Goal: Task Accomplishment & Management: Complete application form

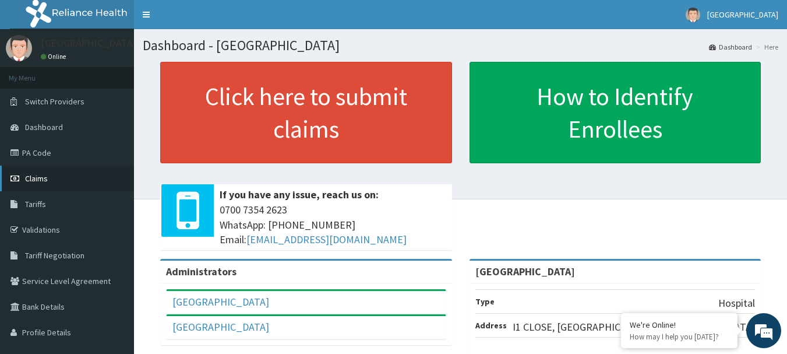
click at [67, 183] on link "Claims" at bounding box center [67, 178] width 134 height 26
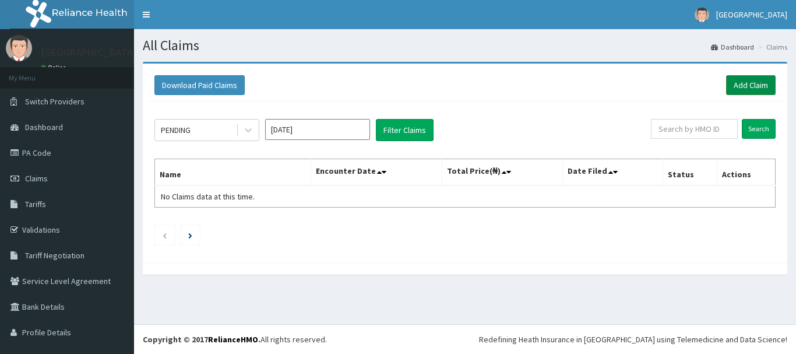
click at [748, 83] on link "Add Claim" at bounding box center [751, 85] width 50 height 20
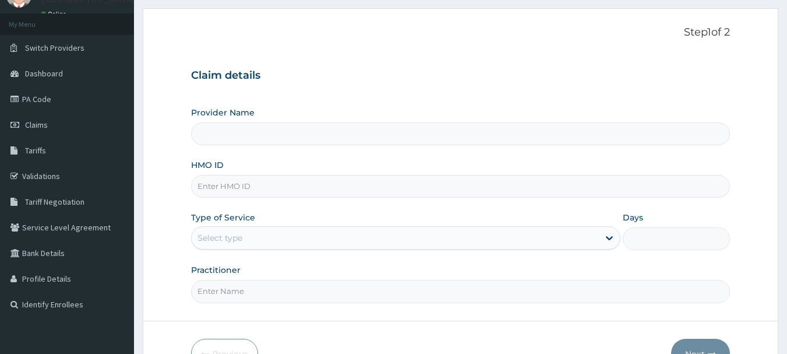
scroll to position [125, 0]
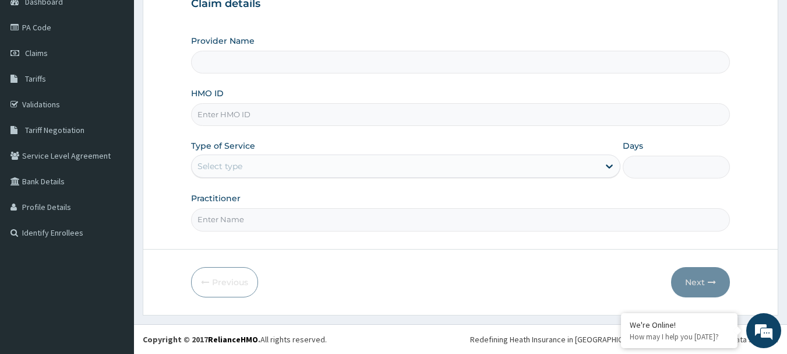
click at [349, 122] on input "HMO ID" at bounding box center [460, 114] width 539 height 23
drag, startPoint x: 349, startPoint y: 122, endPoint x: 185, endPoint y: 83, distance: 168.8
click at [349, 122] on input "HMO ID" at bounding box center [460, 114] width 539 height 23
type input "[GEOGRAPHIC_DATA]"
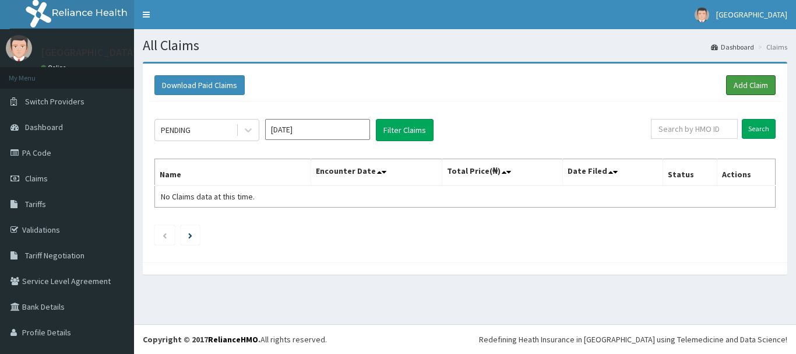
click at [736, 83] on link "Add Claim" at bounding box center [751, 85] width 50 height 20
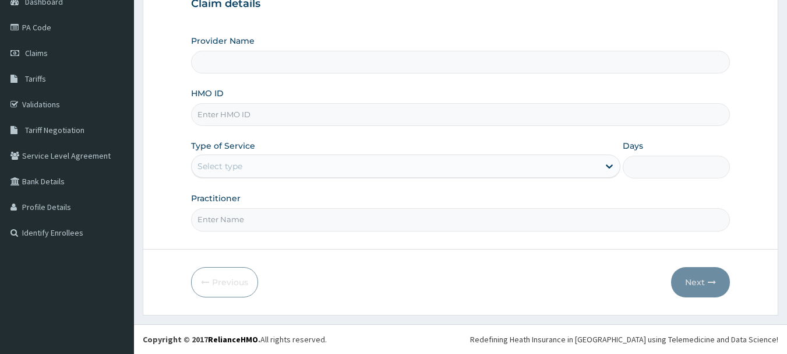
click at [256, 80] on div "Provider Name HMO ID Type of Service Select type Days Practitioner" at bounding box center [460, 133] width 539 height 196
type input "BlueLime Hospital"
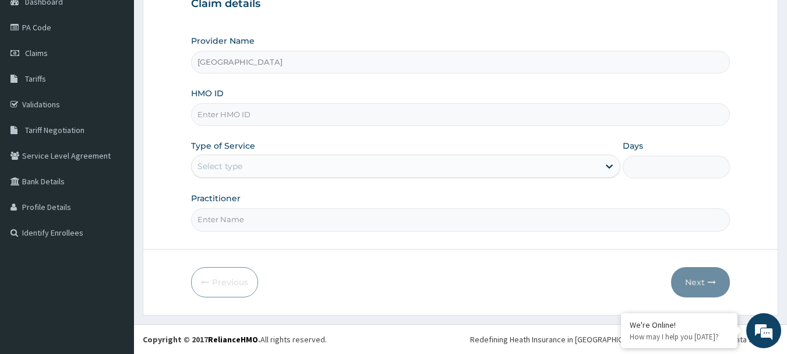
click at [253, 115] on input "HMO ID" at bounding box center [460, 114] width 539 height 23
type input "ISW/10456/D"
click at [552, 171] on div "Select type" at bounding box center [395, 166] width 407 height 19
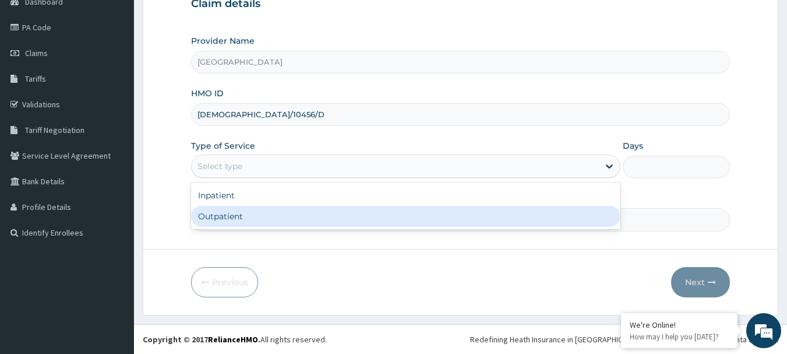
click at [542, 214] on div "Outpatient" at bounding box center [405, 216] width 429 height 21
type input "1"
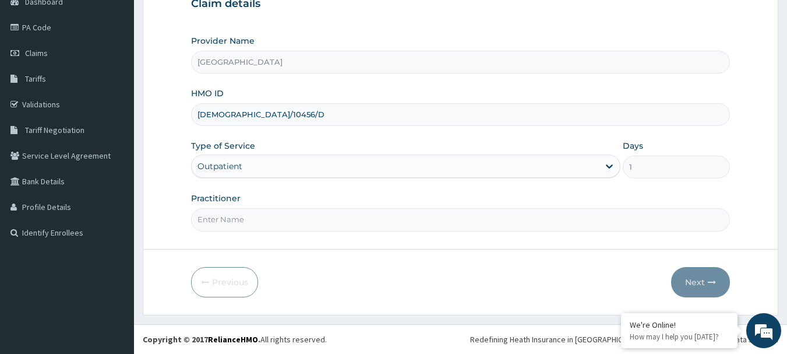
click at [526, 221] on input "Practitioner" at bounding box center [460, 219] width 539 height 23
type input "GP"
click at [702, 282] on button "Next" at bounding box center [700, 282] width 59 height 30
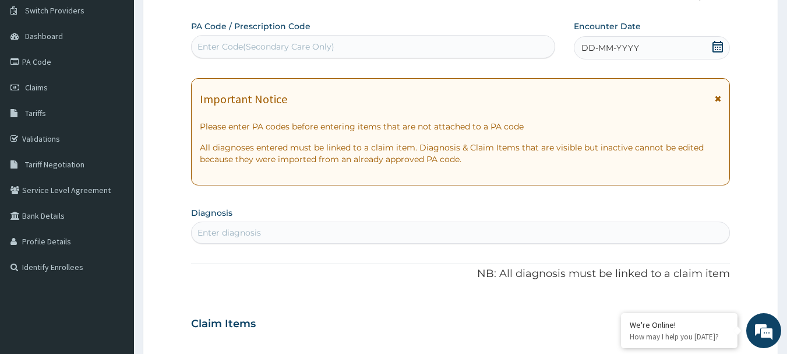
scroll to position [9, 0]
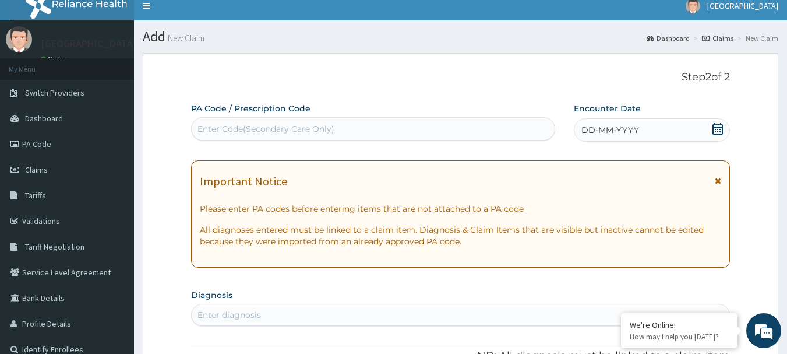
click at [714, 130] on icon at bounding box center [718, 129] width 12 height 12
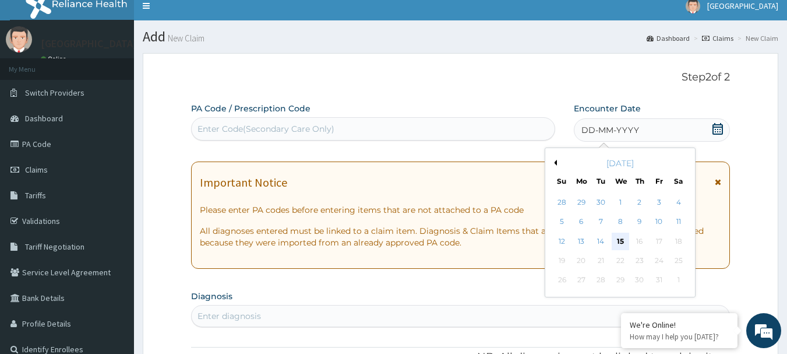
click at [619, 241] on div "15" at bounding box center [620, 240] width 17 height 17
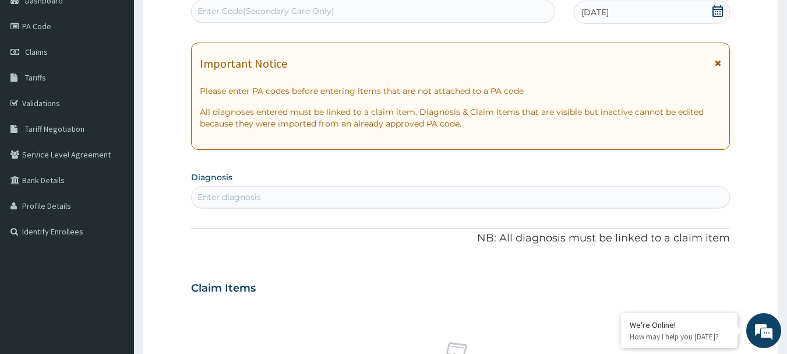
scroll to position [183, 0]
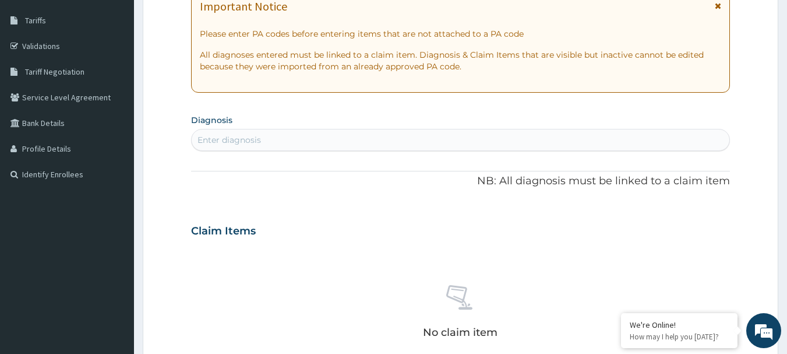
click at [500, 133] on div "Enter diagnosis" at bounding box center [461, 139] width 538 height 19
type input "MALARIA"
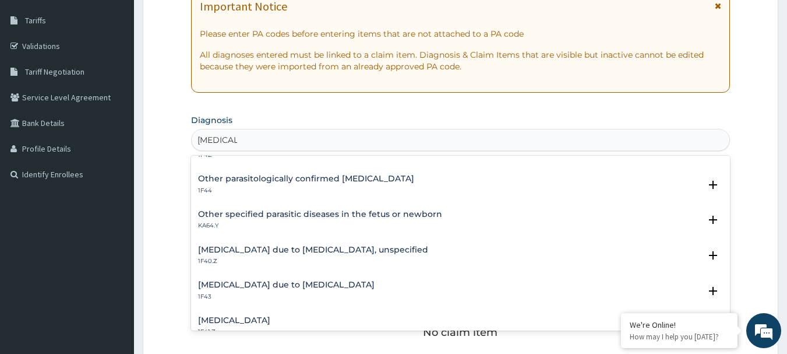
scroll to position [117, 0]
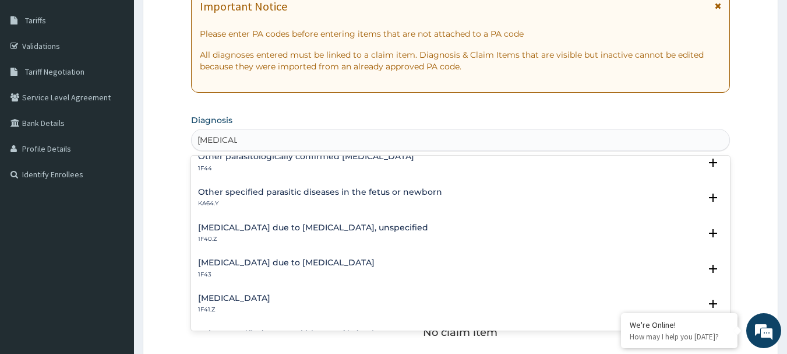
click at [323, 225] on h4 "Malaria due to Plasmodium falciparum, unspecified" at bounding box center [313, 227] width 230 height 9
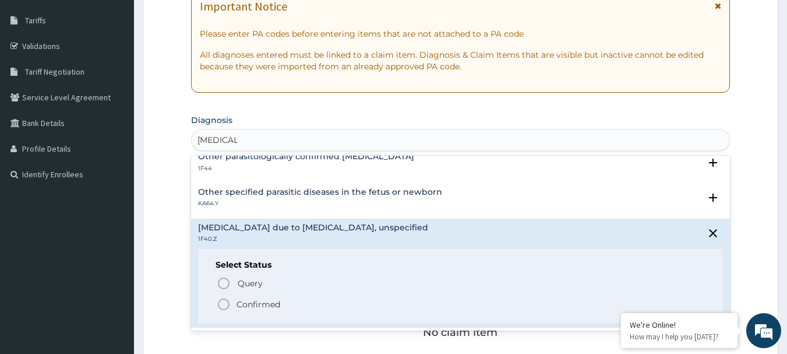
click at [269, 303] on p "Confirmed" at bounding box center [259, 304] width 44 height 12
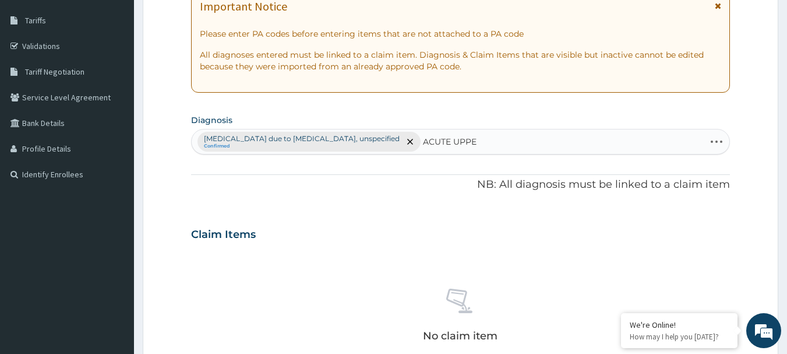
type input "ACUTE UPPER"
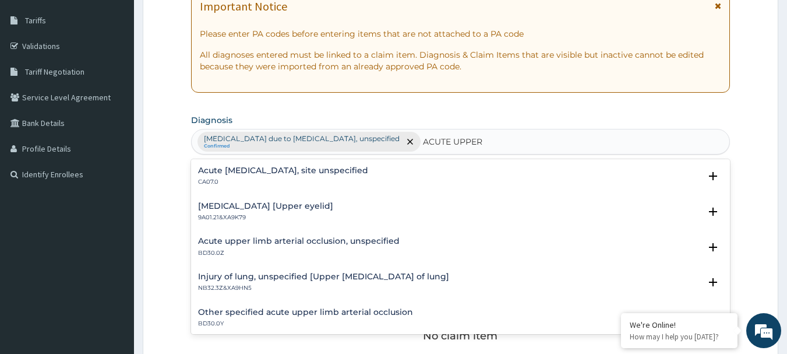
click at [310, 172] on h4 "Acute upper respiratory infection, site unspecified" at bounding box center [283, 170] width 170 height 9
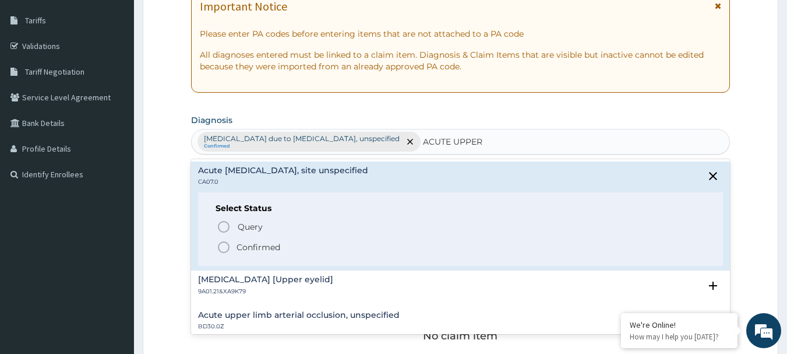
click at [264, 246] on p "Confirmed" at bounding box center [259, 247] width 44 height 12
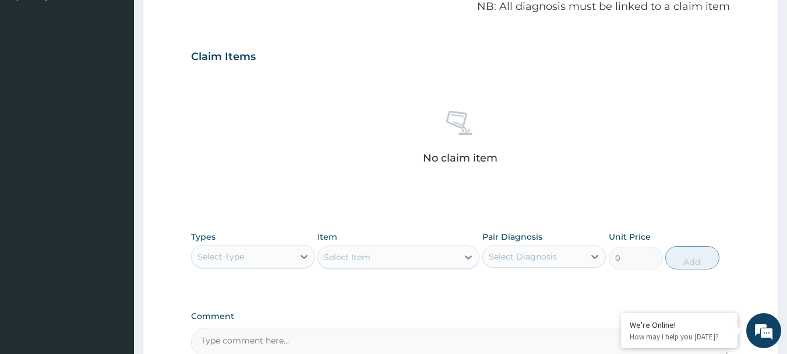
scroll to position [417, 0]
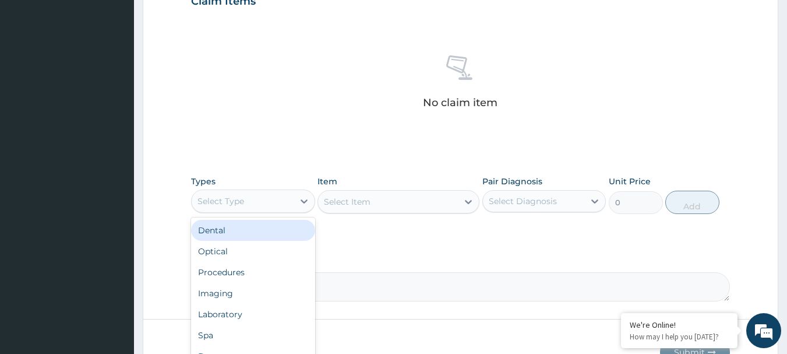
click at [269, 200] on div "Select Type" at bounding box center [243, 201] width 102 height 19
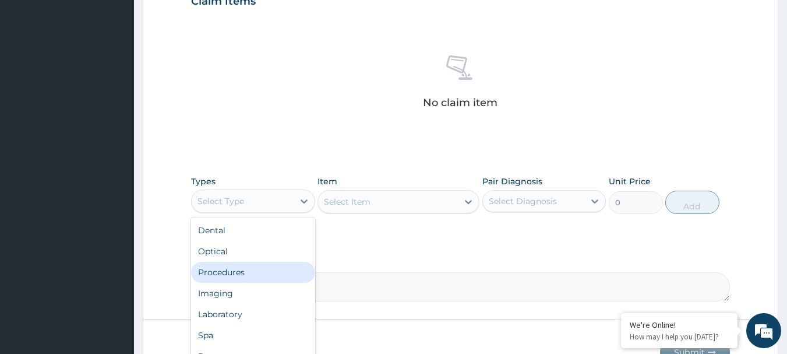
click at [262, 263] on div "Procedures" at bounding box center [253, 272] width 124 height 21
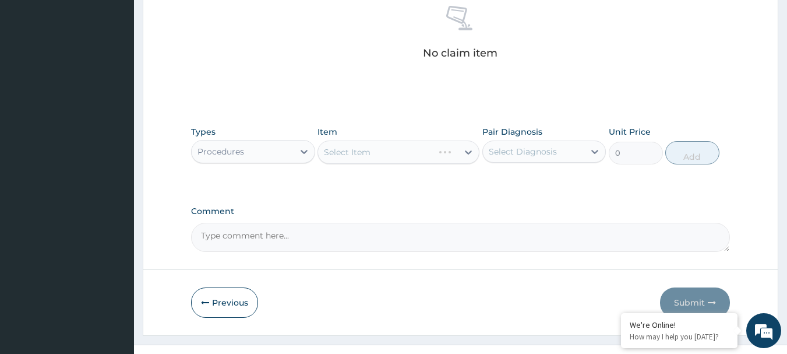
scroll to position [486, 0]
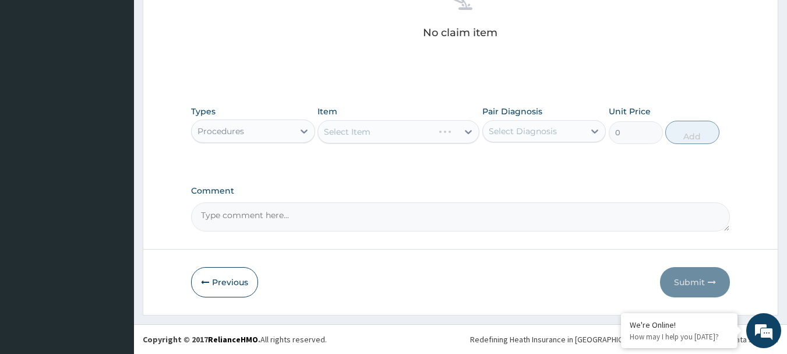
click at [439, 128] on div "Select Item" at bounding box center [398, 131] width 162 height 23
click at [443, 132] on div "Select Item" at bounding box center [398, 131] width 162 height 23
click at [445, 128] on div "Select Item" at bounding box center [398, 131] width 162 height 23
click at [425, 137] on div "Select Item" at bounding box center [388, 131] width 140 height 19
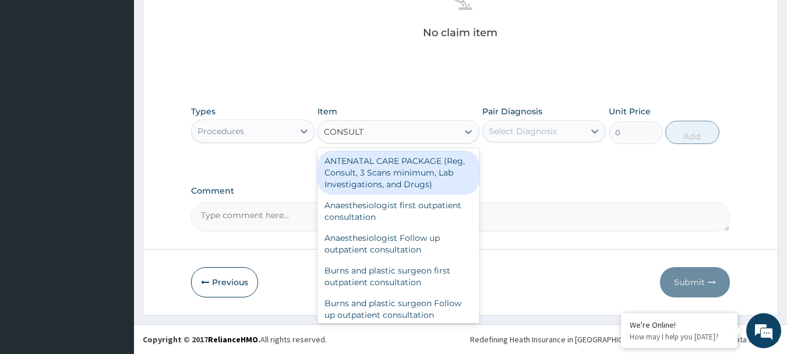
type input "CONSULTA"
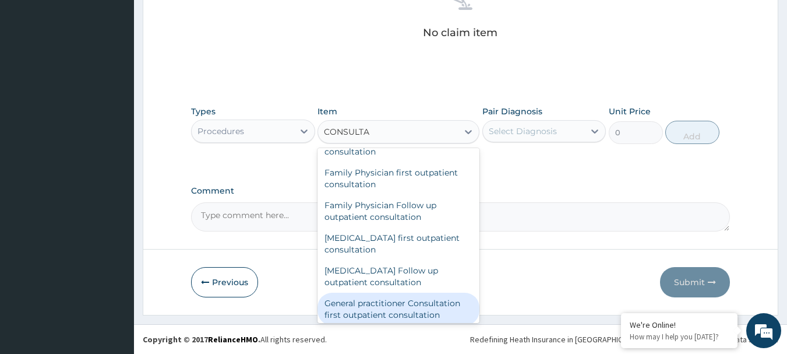
scroll to position [524, 0]
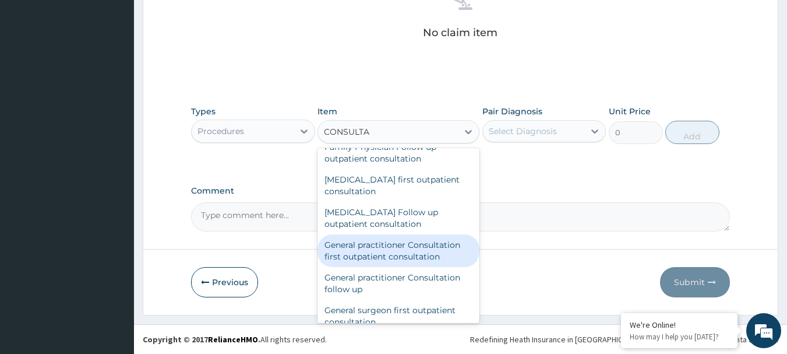
click at [410, 253] on div "General practitioner Consultation first outpatient consultation" at bounding box center [398, 250] width 162 height 33
type input "3547.5"
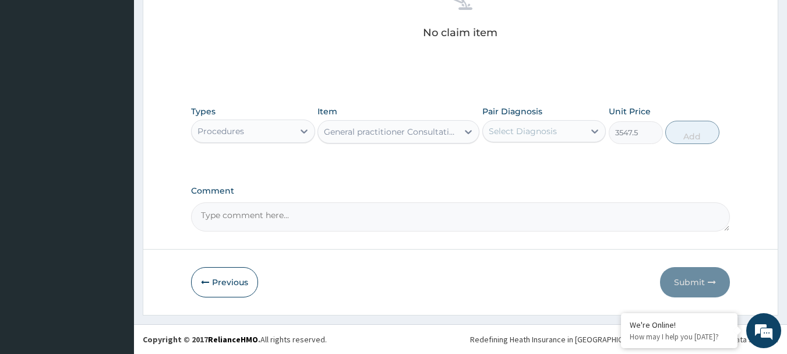
click at [532, 133] on div "Select Diagnosis" at bounding box center [523, 131] width 68 height 12
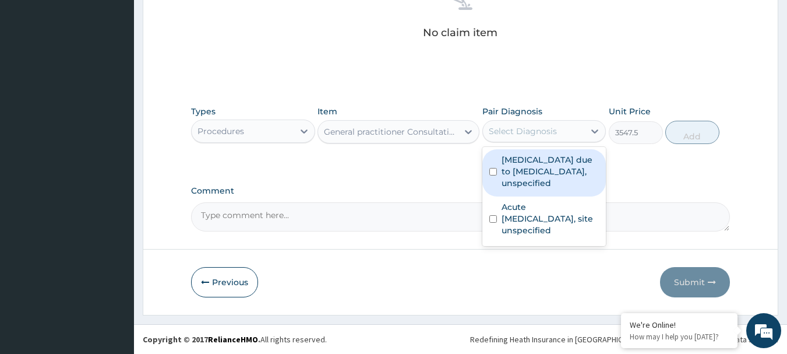
drag, startPoint x: 531, startPoint y: 164, endPoint x: 530, endPoint y: 212, distance: 47.8
click at [532, 168] on label "Malaria due to Plasmodium falciparum, unspecified" at bounding box center [551, 171] width 98 height 35
checkbox input "true"
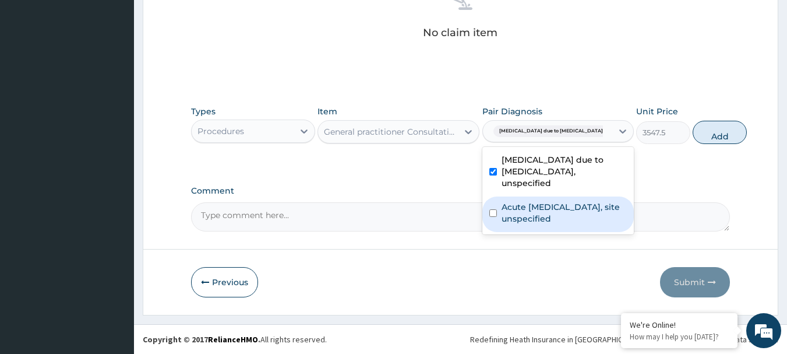
click at [532, 224] on label "Acute upper respiratory infection, site unspecified" at bounding box center [564, 212] width 125 height 23
checkbox input "true"
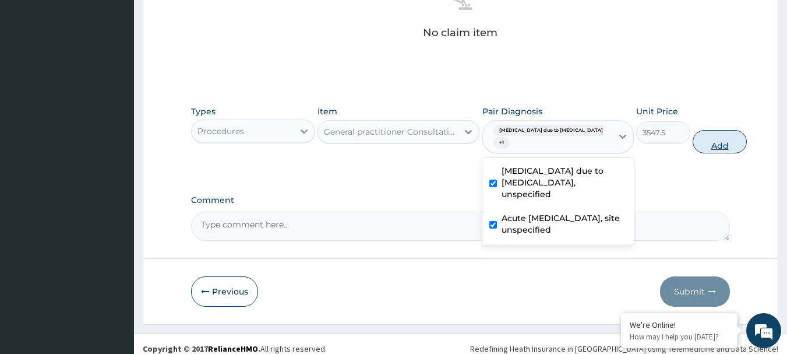
click at [693, 141] on button "Add" at bounding box center [720, 141] width 54 height 23
type input "0"
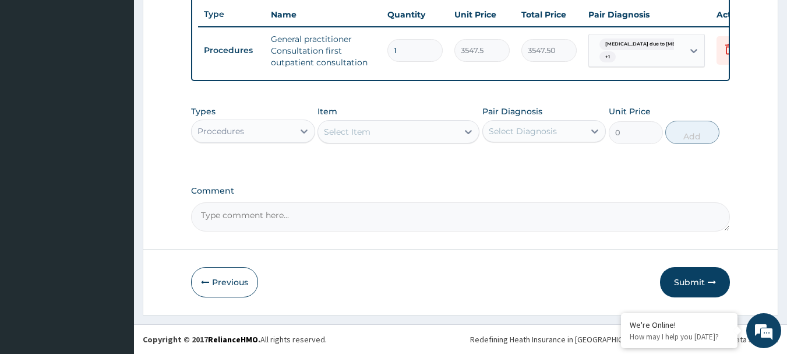
scroll to position [446, 0]
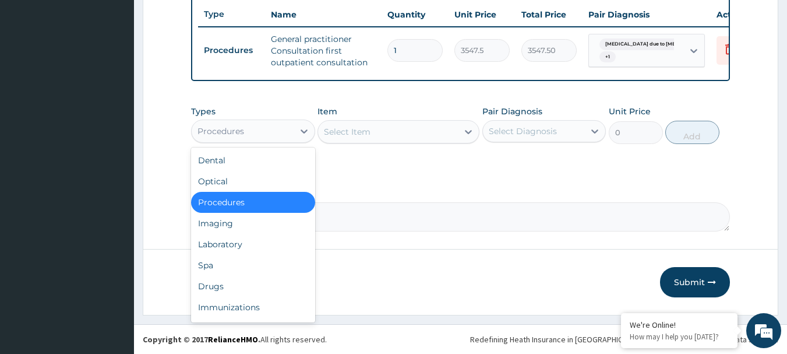
click at [273, 137] on div "Procedures" at bounding box center [243, 131] width 102 height 19
click at [246, 242] on div "Laboratory" at bounding box center [253, 244] width 124 height 21
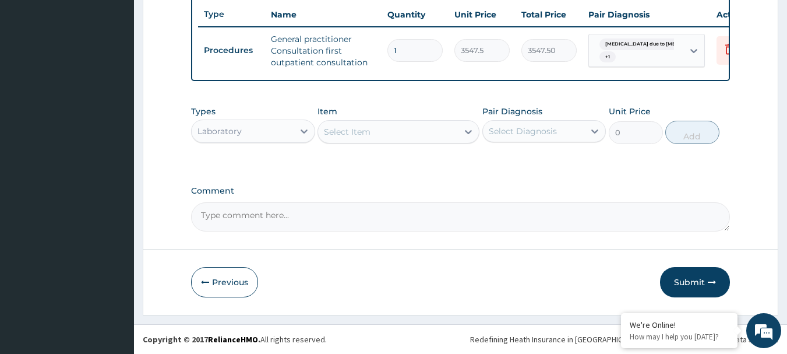
click at [366, 133] on div "Select Item" at bounding box center [347, 132] width 47 height 12
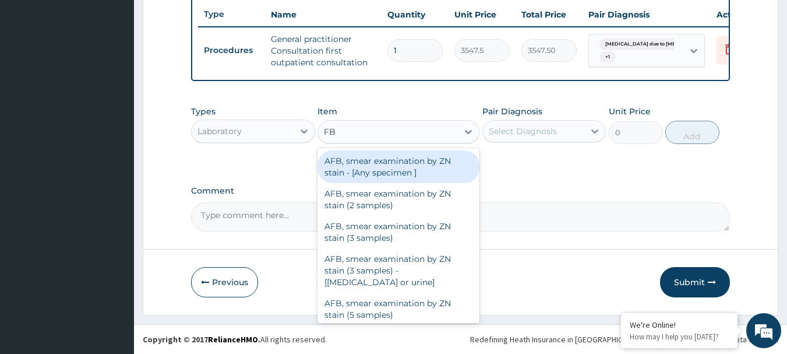
type input "FBC"
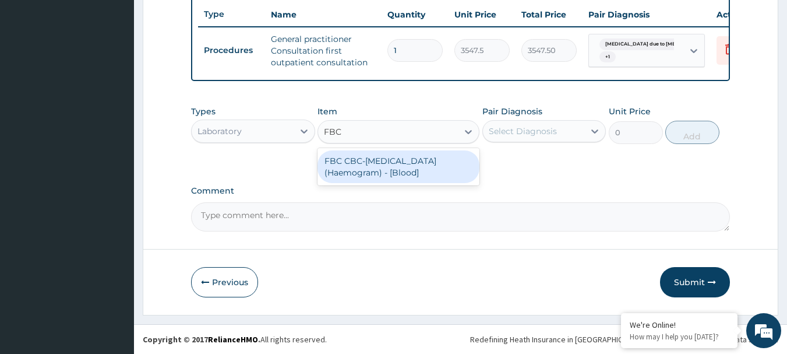
click at [365, 157] on div "FBC CBC-Complete Blood Count (Haemogram) - [Blood]" at bounding box center [398, 166] width 162 height 33
type input "4300"
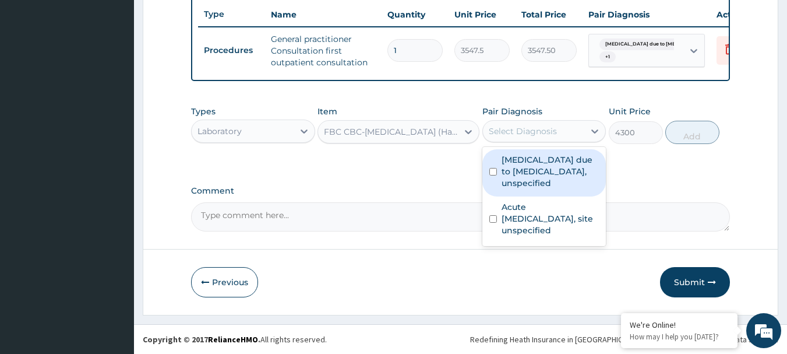
drag, startPoint x: 496, startPoint y: 123, endPoint x: 504, endPoint y: 150, distance: 27.3
click at [496, 129] on div "Select Diagnosis" at bounding box center [534, 131] width 102 height 19
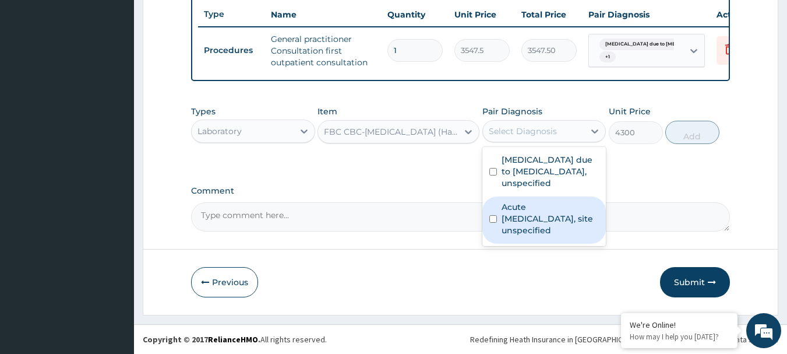
click at [550, 235] on label "Acute upper respiratory infection, site unspecified" at bounding box center [551, 218] width 98 height 35
checkbox input "true"
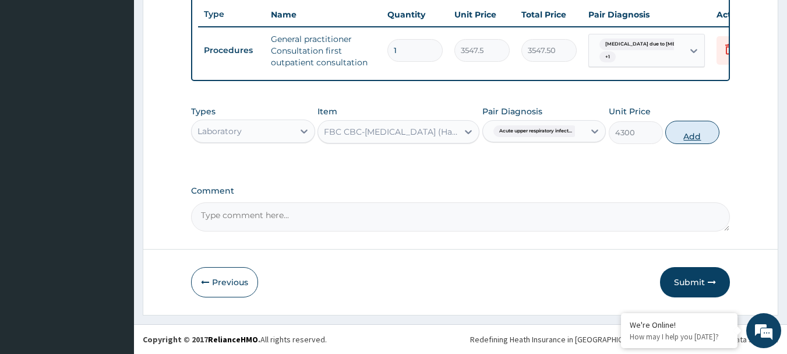
click at [690, 128] on button "Add" at bounding box center [692, 132] width 54 height 23
type input "0"
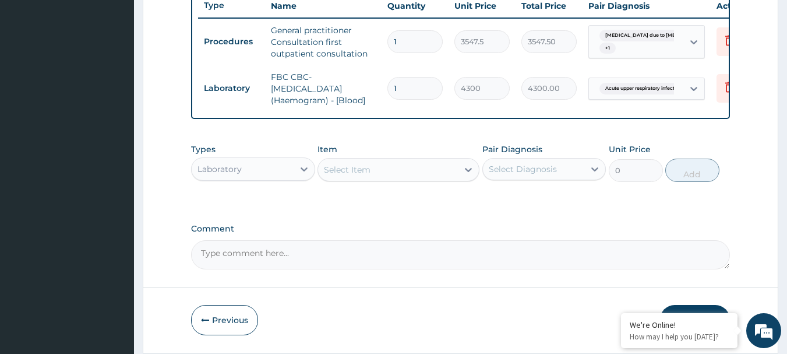
click at [401, 177] on div "Select Item" at bounding box center [388, 169] width 140 height 19
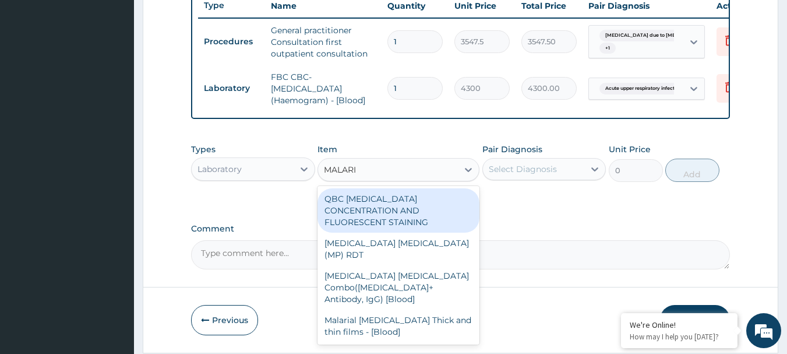
type input "MALARIA"
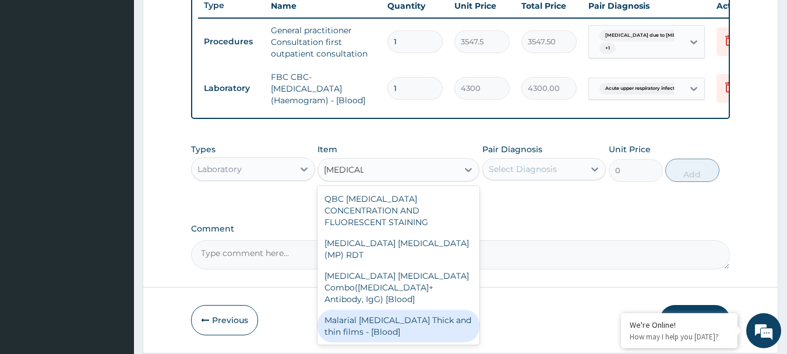
click at [391, 309] on div "Malarial Parasite Thick and thin films - [Blood]" at bounding box center [398, 325] width 162 height 33
type input "1612.5"
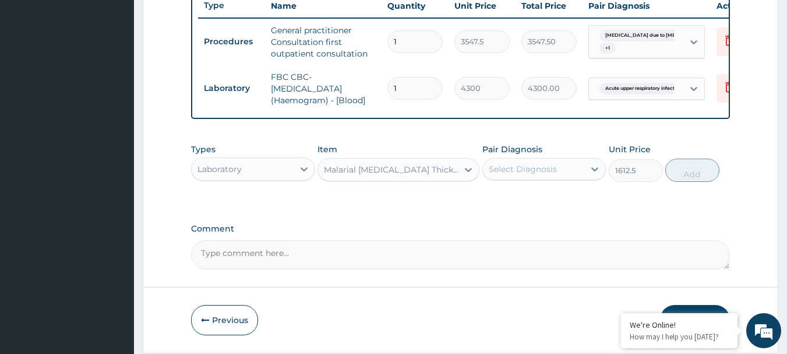
drag, startPoint x: 579, startPoint y: 165, endPoint x: 574, endPoint y: 179, distance: 14.7
click at [579, 166] on div "Pair Diagnosis Select Diagnosis" at bounding box center [544, 162] width 124 height 38
drag, startPoint x: 574, startPoint y: 179, endPoint x: 576, endPoint y: 190, distance: 11.8
click at [574, 178] on div "Select Diagnosis" at bounding box center [534, 169] width 102 height 19
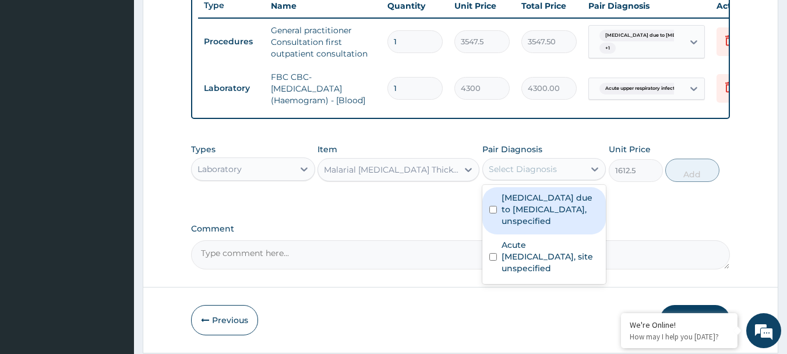
click at [580, 221] on label "Malaria due to Plasmodium falciparum, unspecified" at bounding box center [551, 209] width 98 height 35
checkbox input "true"
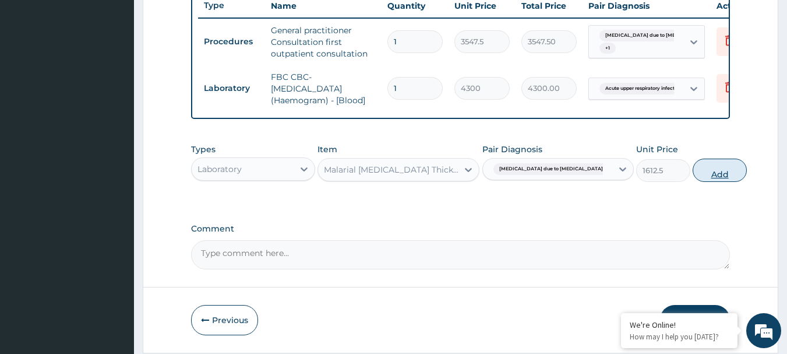
click at [693, 182] on button "Add" at bounding box center [720, 169] width 54 height 23
type input "0"
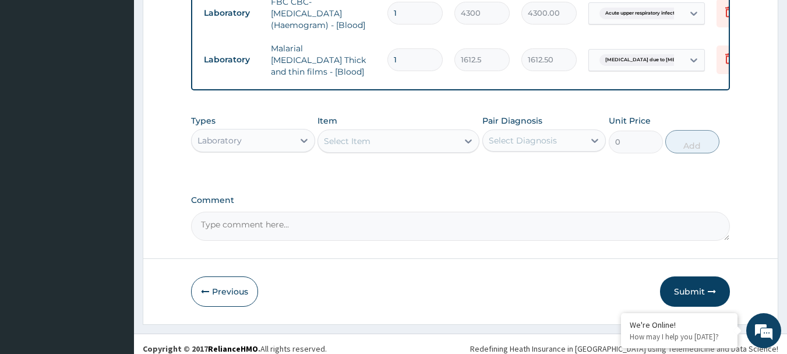
scroll to position [533, 0]
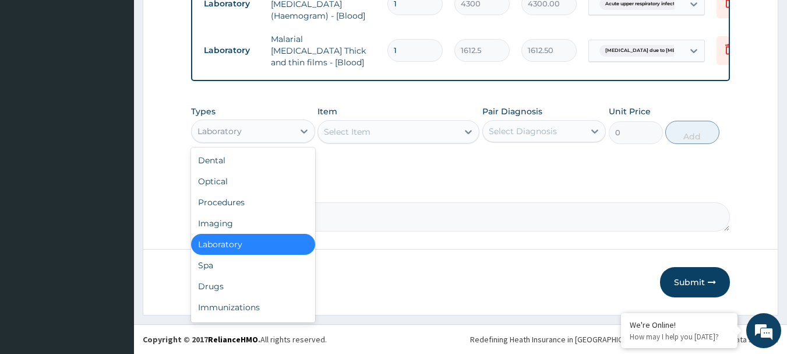
click at [251, 130] on div "Laboratory" at bounding box center [243, 131] width 102 height 19
click at [246, 292] on div "Drugs" at bounding box center [253, 286] width 124 height 21
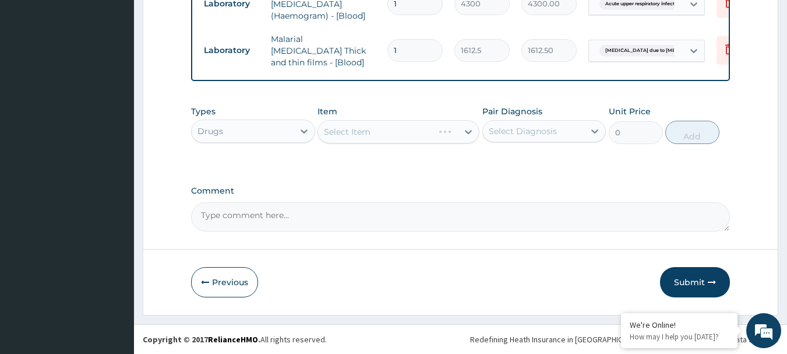
click at [435, 139] on div "Select Item" at bounding box center [398, 131] width 162 height 23
click at [407, 126] on div "Select Item" at bounding box center [398, 131] width 162 height 23
click at [407, 126] on div "Select Item" at bounding box center [388, 131] width 140 height 19
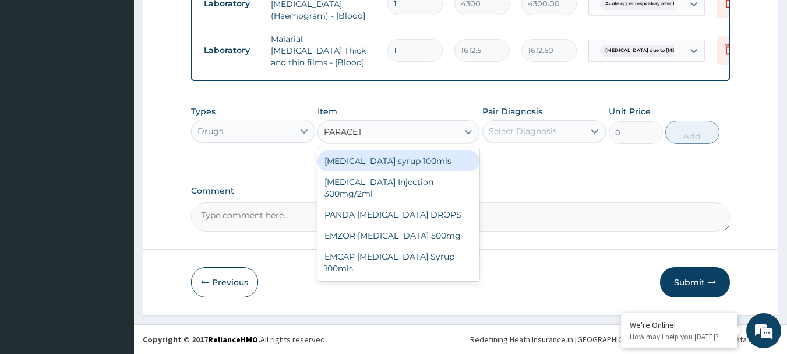
type input "PARACETA"
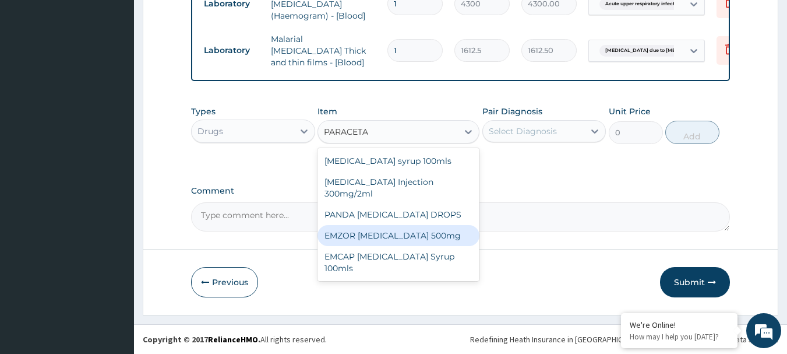
click at [425, 235] on div "EMZOR PARACETAMOL 500mg" at bounding box center [398, 235] width 162 height 21
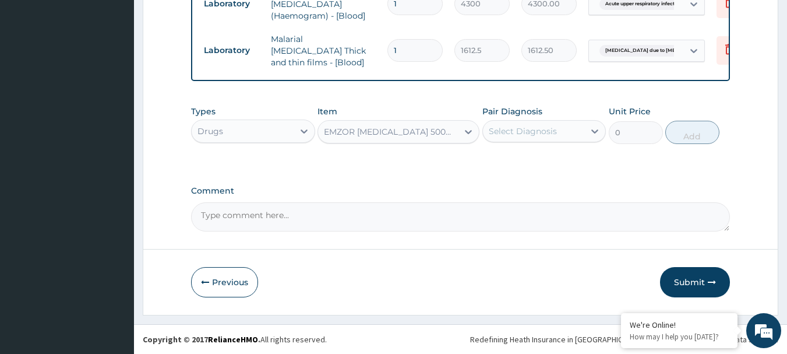
type input "23.65"
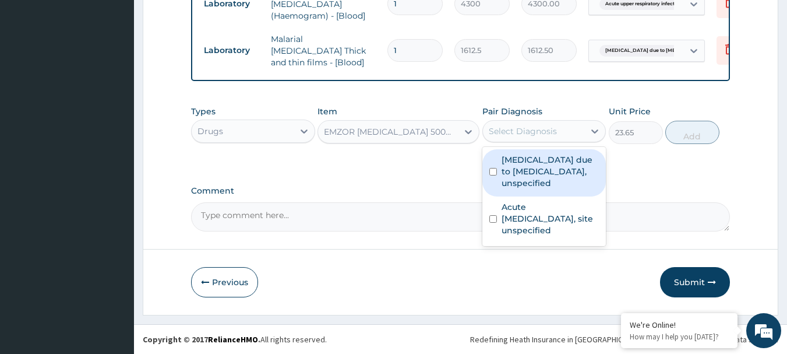
click at [557, 128] on div "Select Diagnosis" at bounding box center [534, 131] width 102 height 19
click at [515, 168] on label "Malaria due to Plasmodium falciparum, unspecified" at bounding box center [551, 171] width 98 height 35
checkbox input "true"
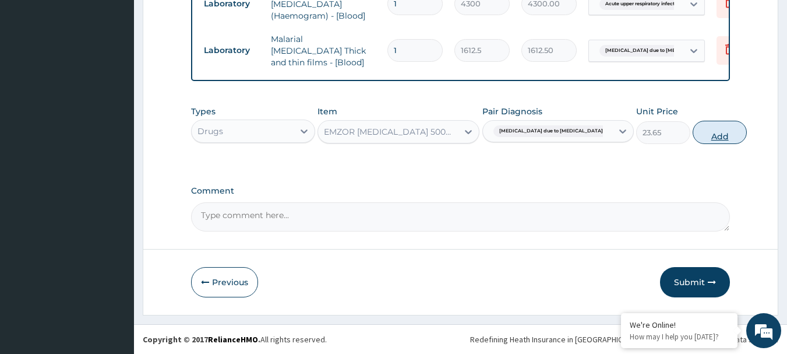
click at [693, 135] on button "Add" at bounding box center [720, 132] width 54 height 23
type input "0"
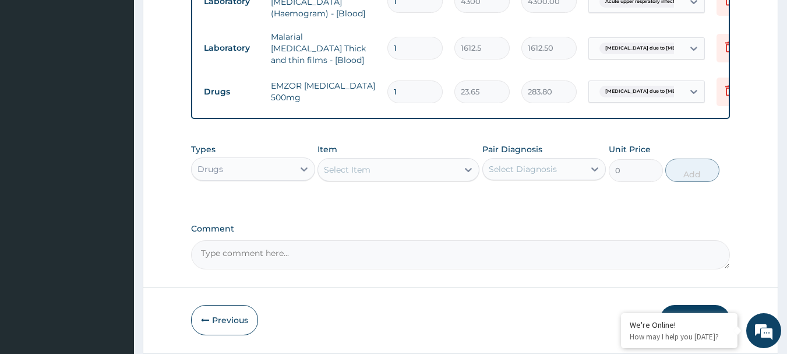
type input "12"
type input "283.80"
type input "12"
click at [427, 164] on div "Select Item" at bounding box center [388, 169] width 140 height 19
type input "COUG"
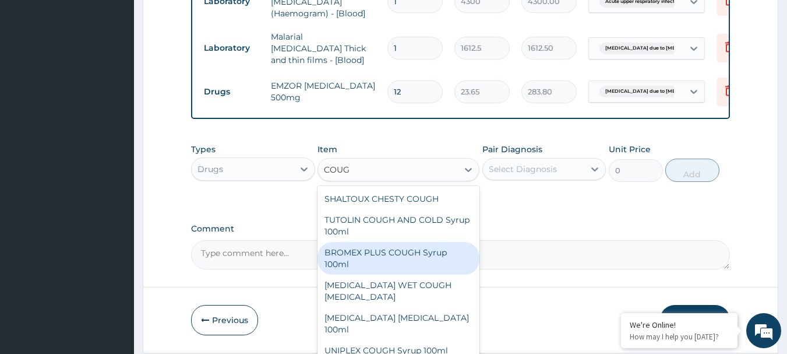
scroll to position [44, 0]
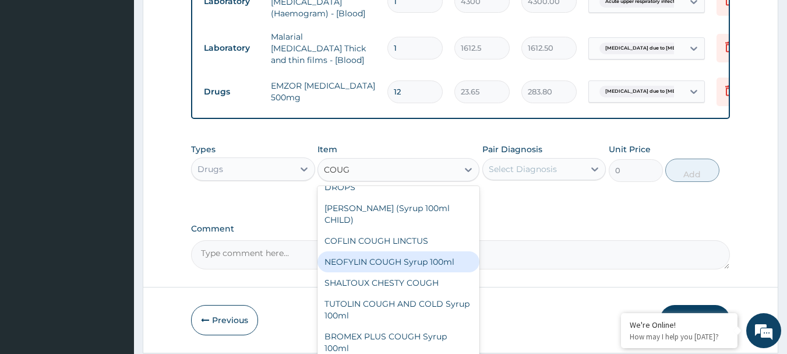
click at [400, 260] on div "NEOFYLIN COUGH Syrup 100ml" at bounding box center [398, 261] width 162 height 21
type input "1419"
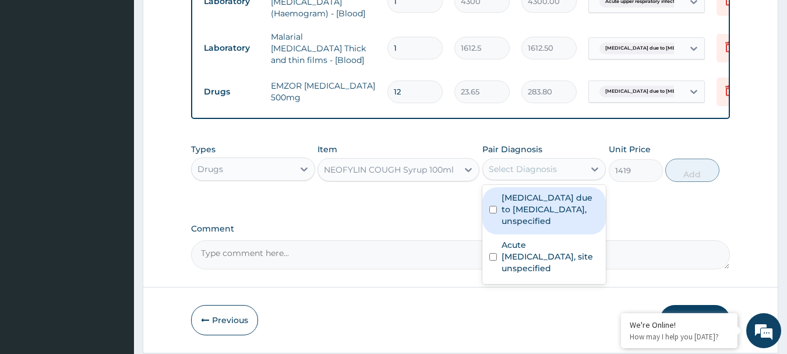
click at [572, 169] on div "Select Diagnosis" at bounding box center [534, 169] width 102 height 19
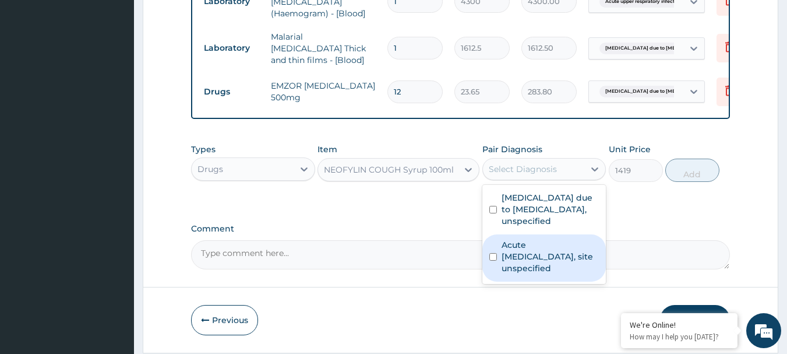
click at [553, 250] on label "Acute upper respiratory infection, site unspecified" at bounding box center [551, 256] width 98 height 35
checkbox input "true"
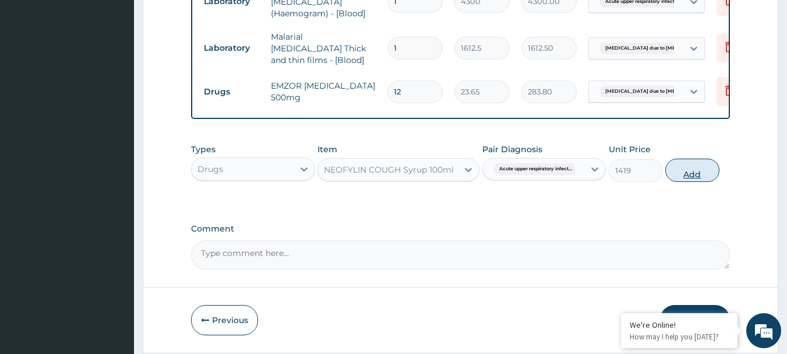
click at [691, 175] on button "Add" at bounding box center [692, 169] width 54 height 23
type input "0"
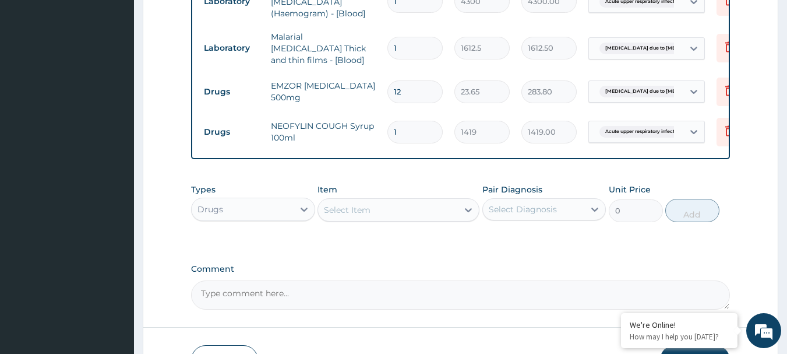
click at [420, 218] on div "Select Item" at bounding box center [388, 209] width 140 height 19
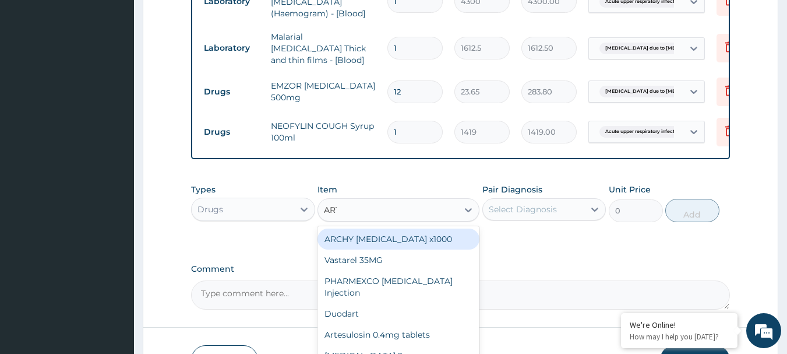
type input "ARTE"
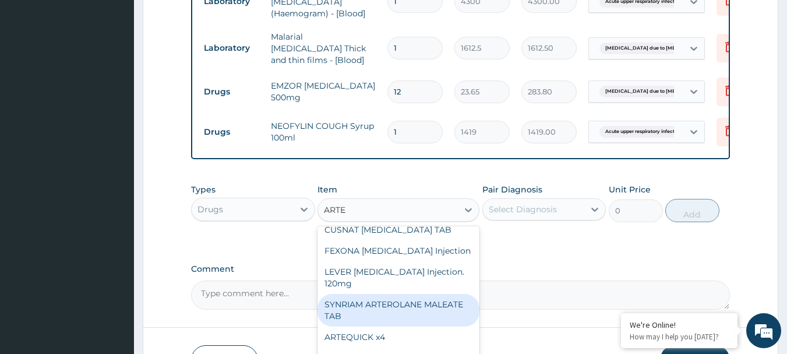
scroll to position [128, 0]
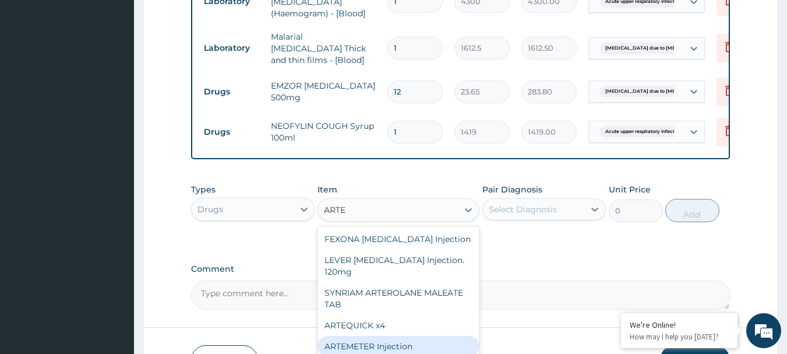
click at [396, 338] on div "ARTEMETER Injection" at bounding box center [398, 346] width 162 height 21
type input "946"
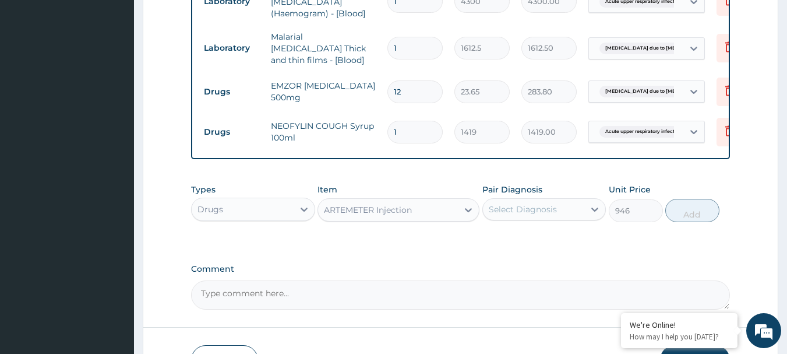
click at [564, 213] on div "Select Diagnosis" at bounding box center [534, 209] width 102 height 19
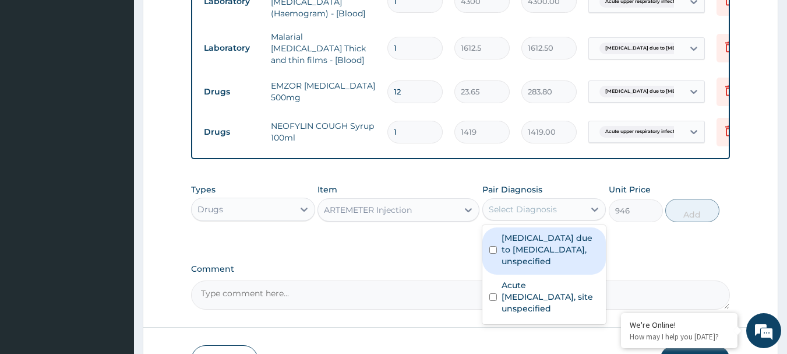
click at [550, 242] on label "Malaria due to Plasmodium falciparum, unspecified" at bounding box center [551, 249] width 98 height 35
checkbox input "true"
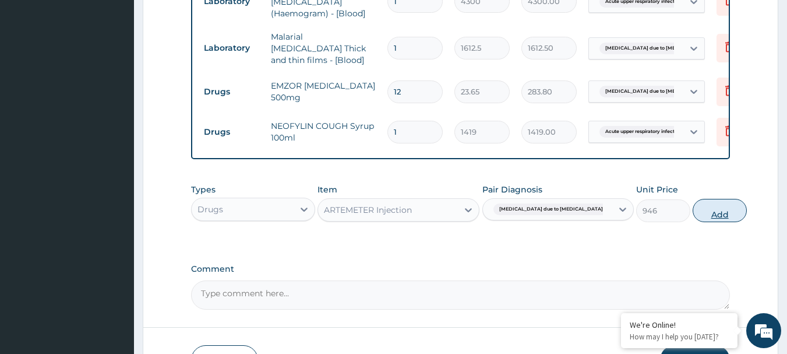
click at [696, 218] on button "Add" at bounding box center [720, 210] width 54 height 23
type input "0"
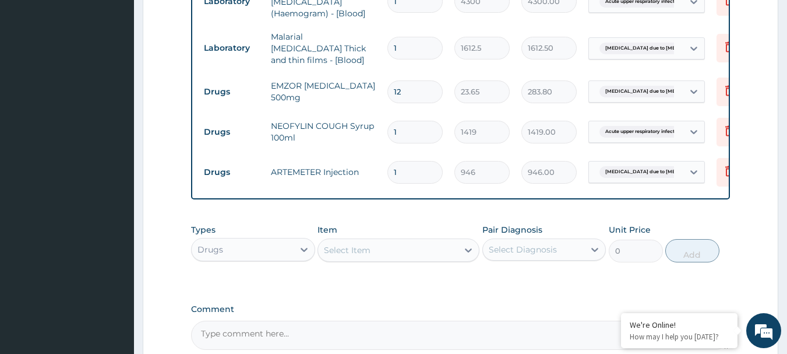
click at [402, 174] on input "1" at bounding box center [414, 172] width 55 height 23
type input "3"
type input "2838.00"
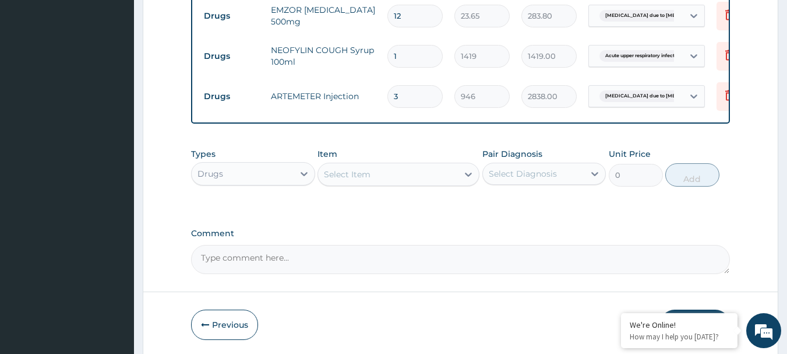
scroll to position [654, 0]
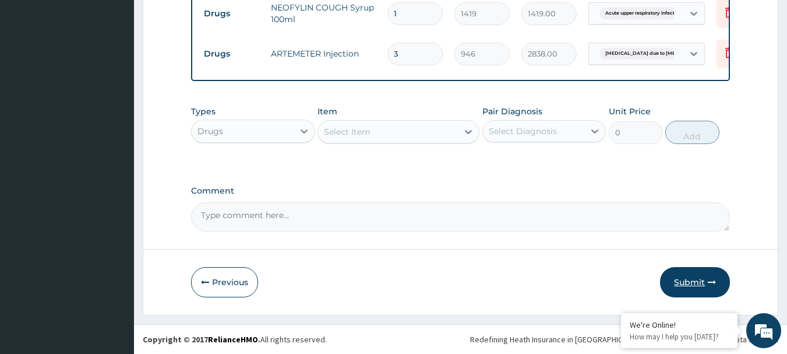
type input "3"
click at [713, 281] on icon "button" at bounding box center [712, 282] width 8 height 8
